Goal: Navigation & Orientation: Find specific page/section

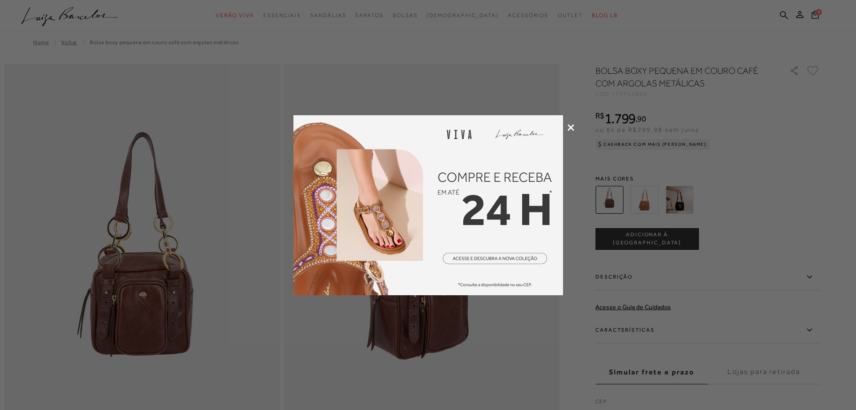
click at [569, 126] on icon at bounding box center [571, 127] width 7 height 7
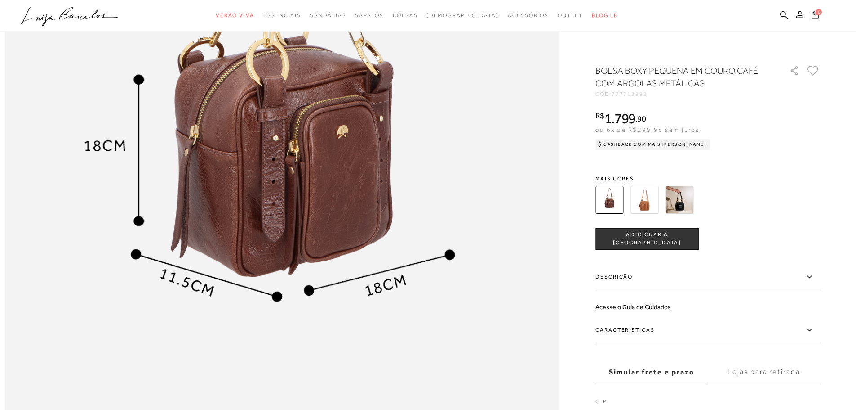
scroll to position [947, 0]
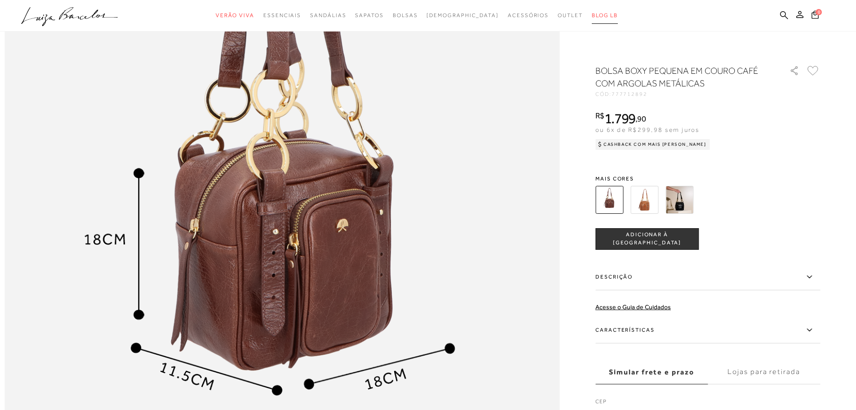
click at [592, 14] on span "BLOG LB" at bounding box center [605, 15] width 26 height 6
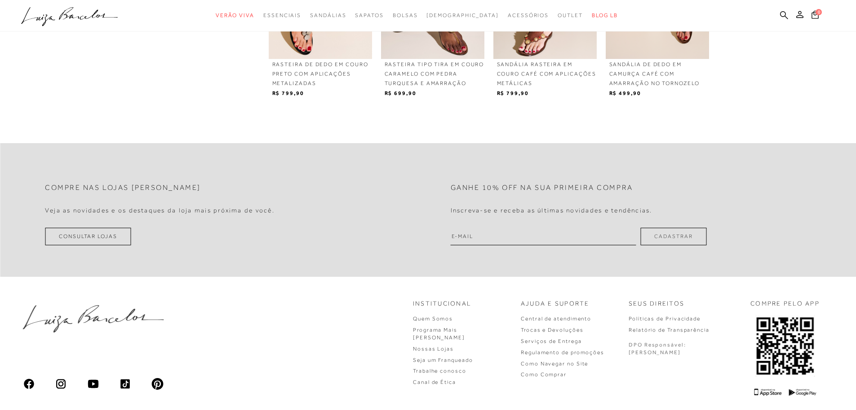
scroll to position [1088, 0]
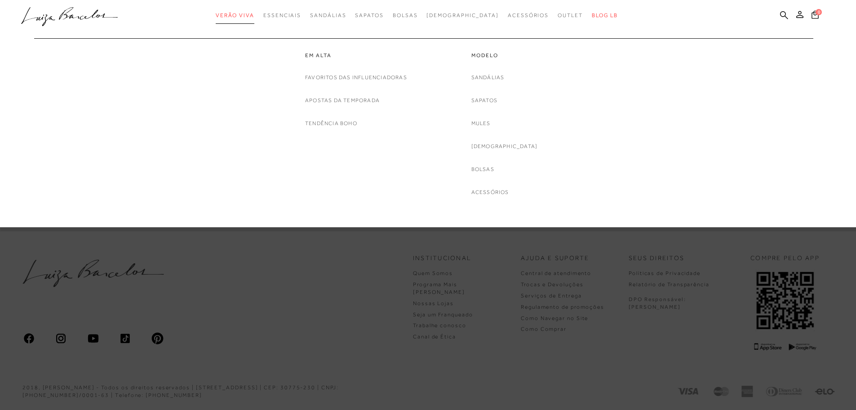
click at [254, 13] on span "Verão Viva" at bounding box center [235, 15] width 39 height 6
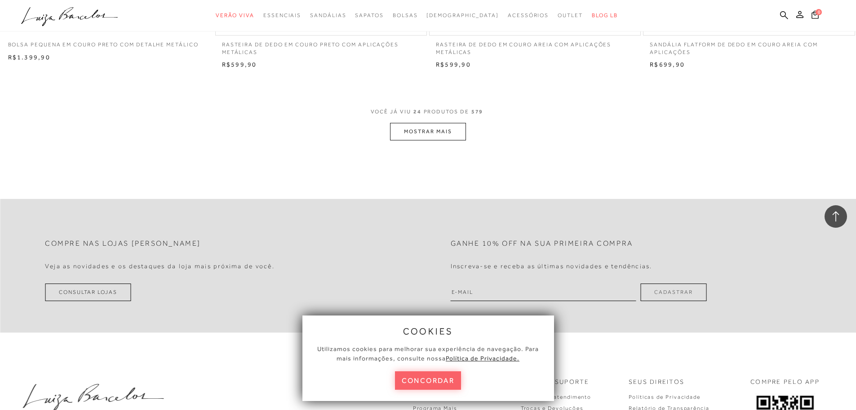
scroll to position [2248, 0]
click at [415, 130] on button "MOSTRAR MAIS" at bounding box center [428, 130] width 76 height 18
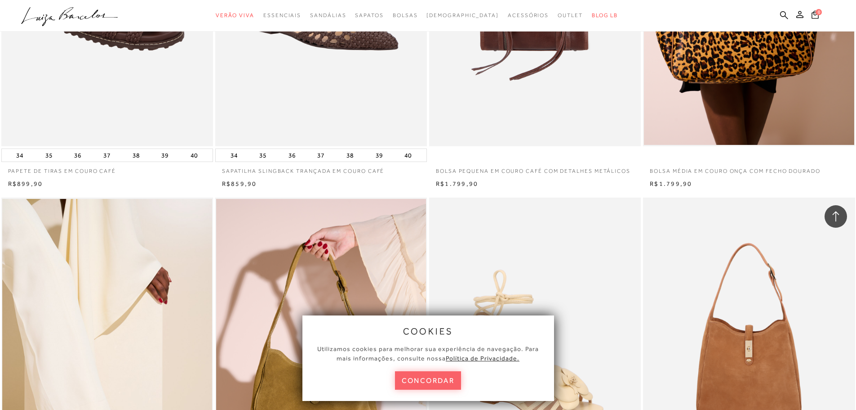
scroll to position [4136, 0]
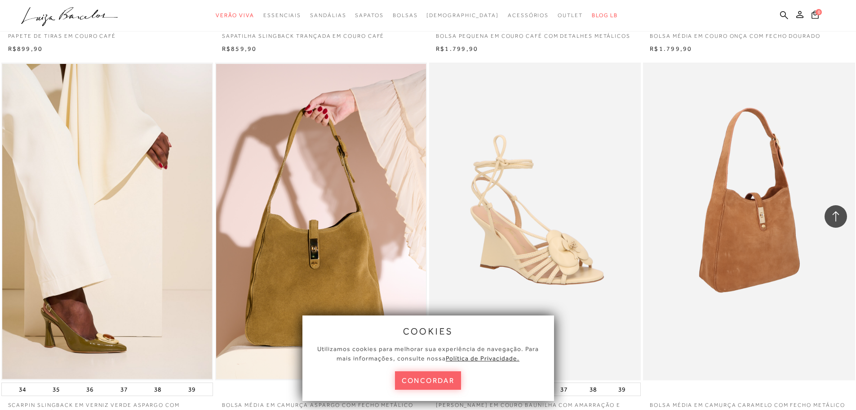
click at [727, 289] on img at bounding box center [749, 221] width 211 height 318
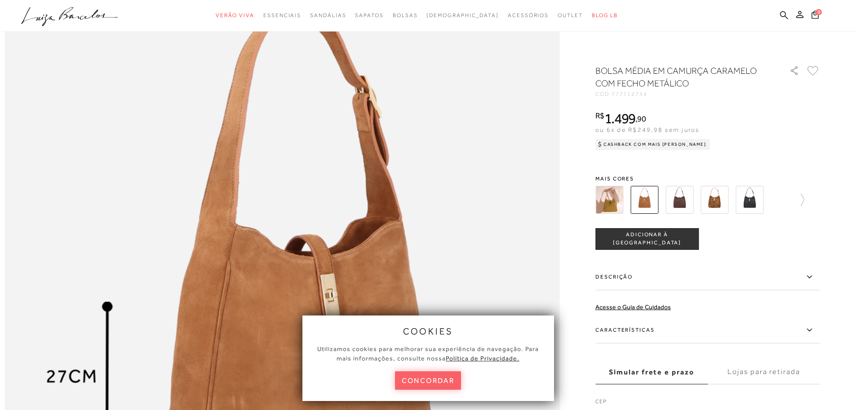
scroll to position [899, 0]
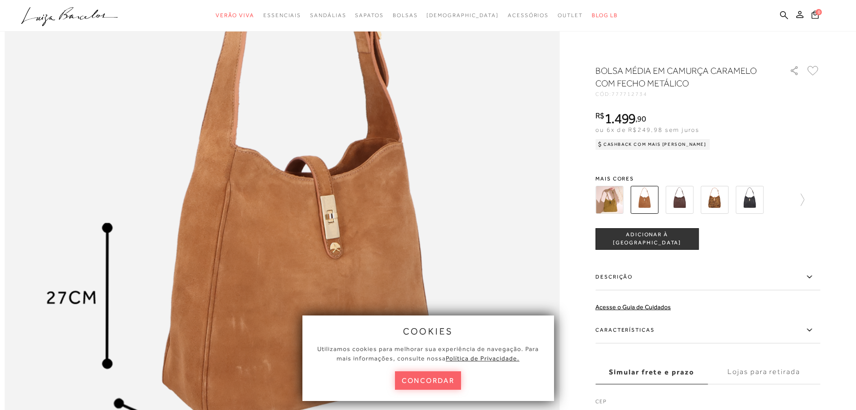
click at [401, 379] on button "concordar" at bounding box center [428, 380] width 67 height 18
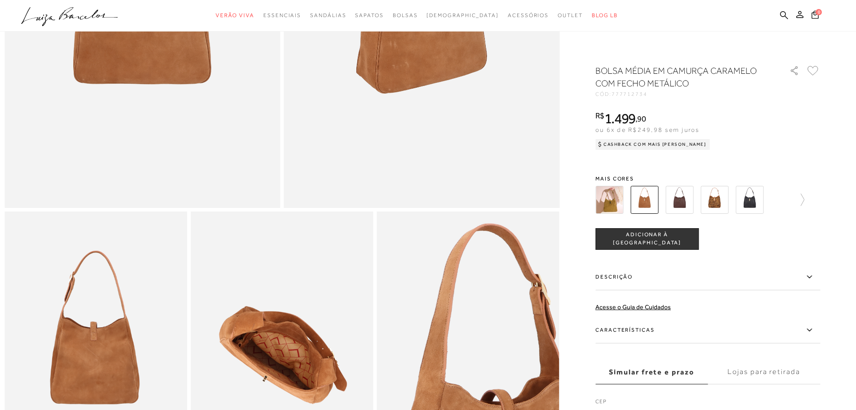
scroll to position [45, 0]
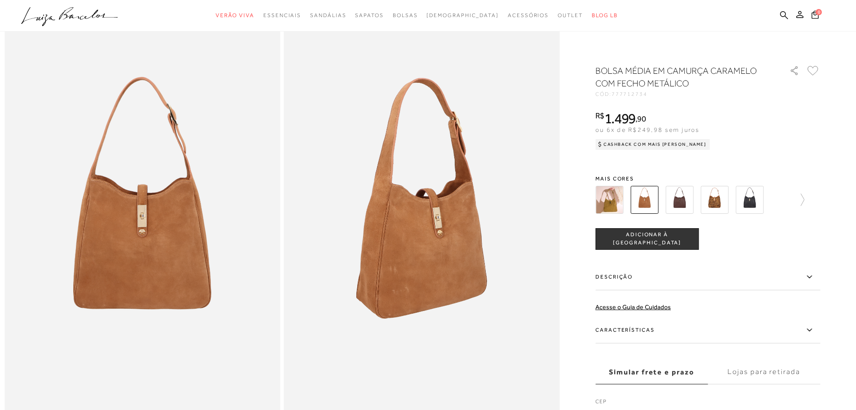
click at [648, 204] on img at bounding box center [645, 200] width 28 height 28
click at [612, 205] on img at bounding box center [610, 200] width 28 height 28
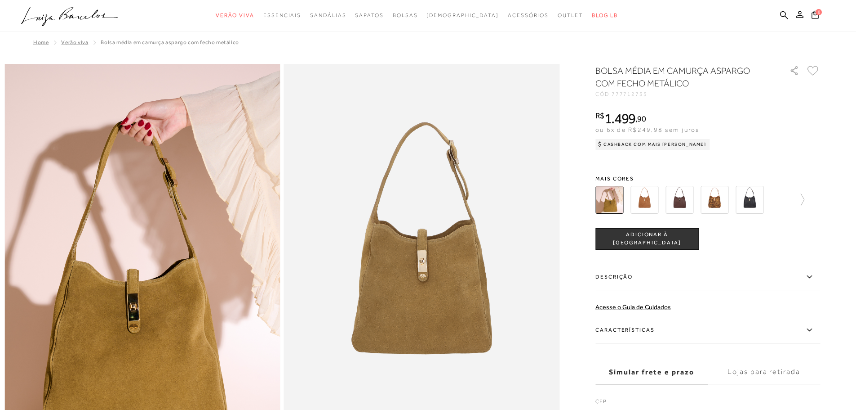
click at [689, 201] on img at bounding box center [680, 200] width 28 height 28
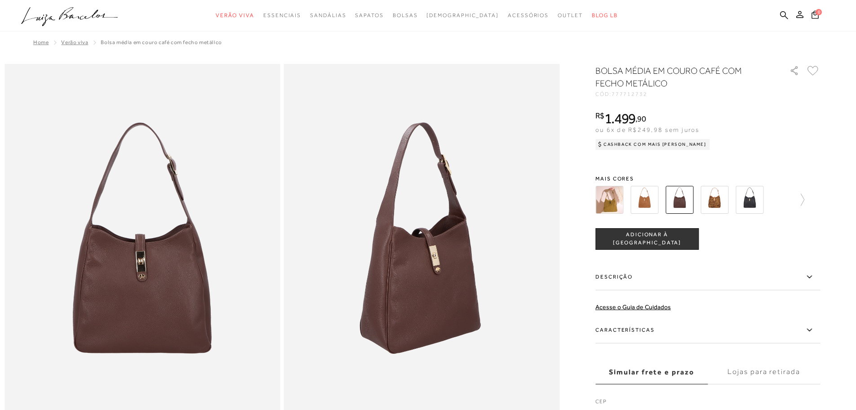
click at [758, 205] on img at bounding box center [750, 200] width 28 height 28
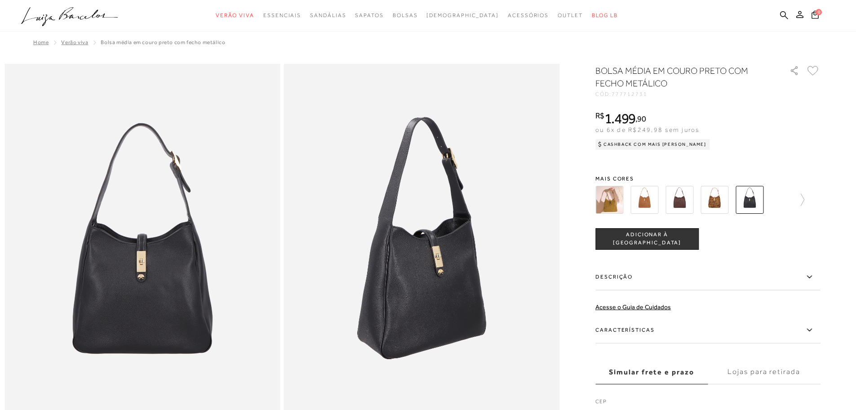
click at [718, 201] on img at bounding box center [715, 200] width 28 height 28
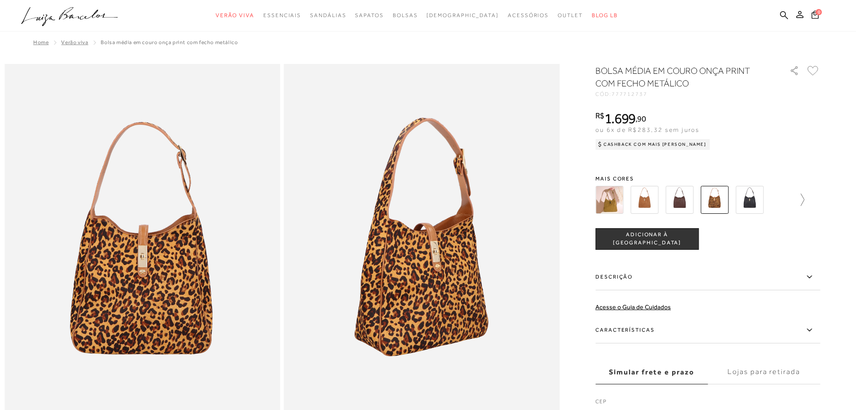
click at [805, 200] on icon at bounding box center [803, 199] width 4 height 12
click at [639, 208] on img at bounding box center [625, 200] width 28 height 28
